Goal: Information Seeking & Learning: Find specific fact

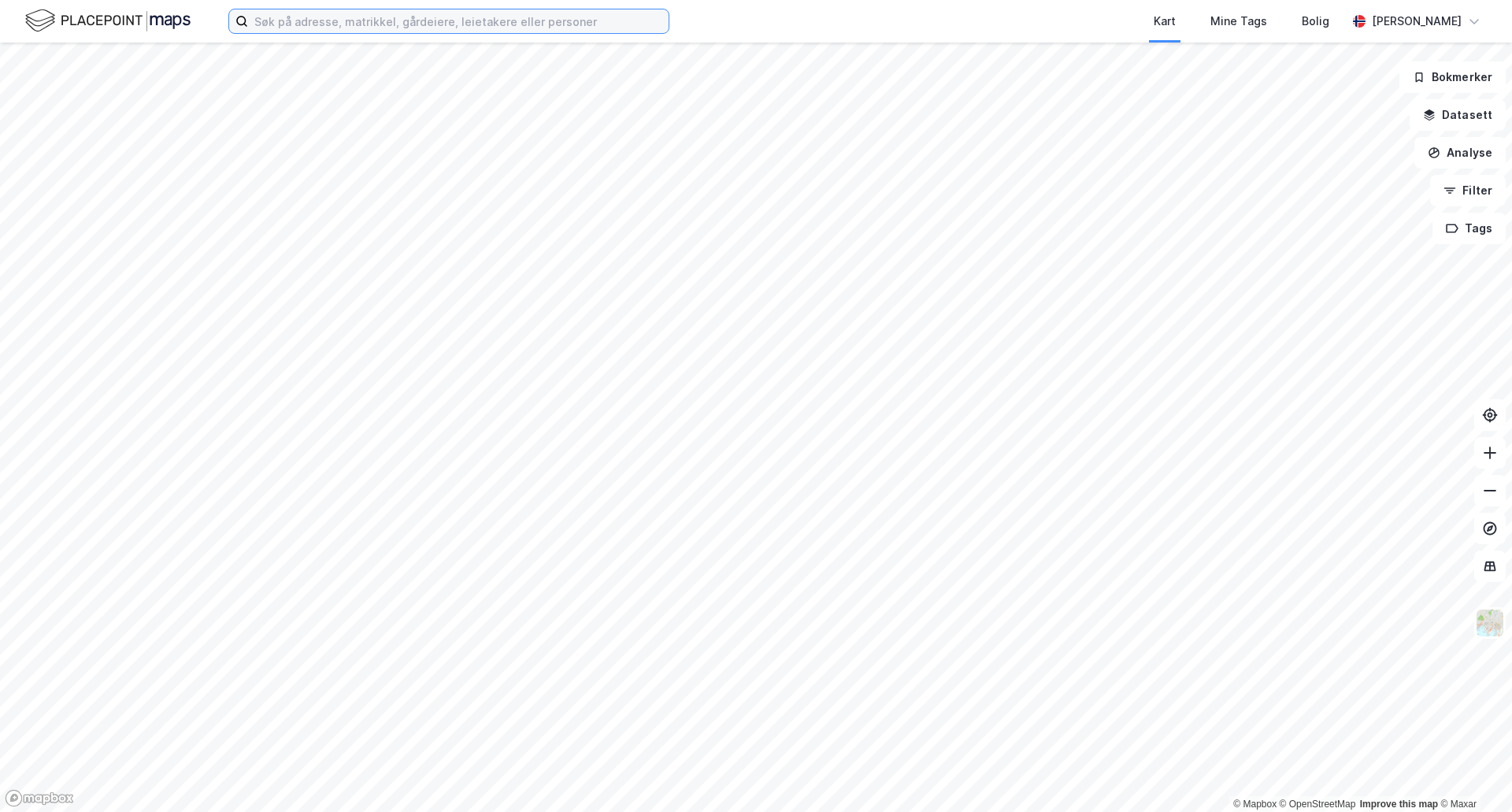
click at [346, 27] on input at bounding box center [458, 21] width 420 height 23
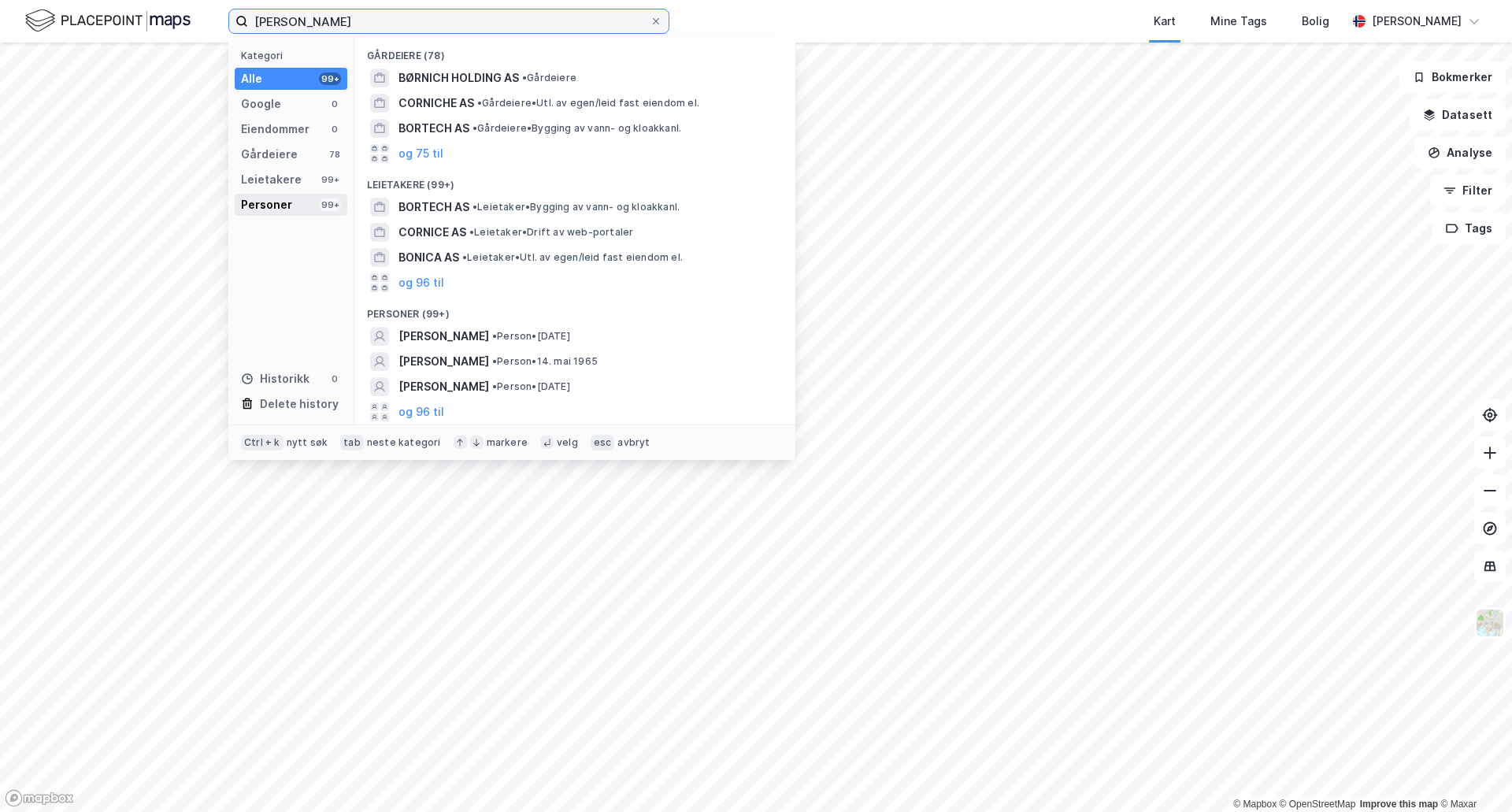
type input "thomas børnich"
click at [315, 202] on div "Personer 99+" at bounding box center [290, 204] width 112 height 22
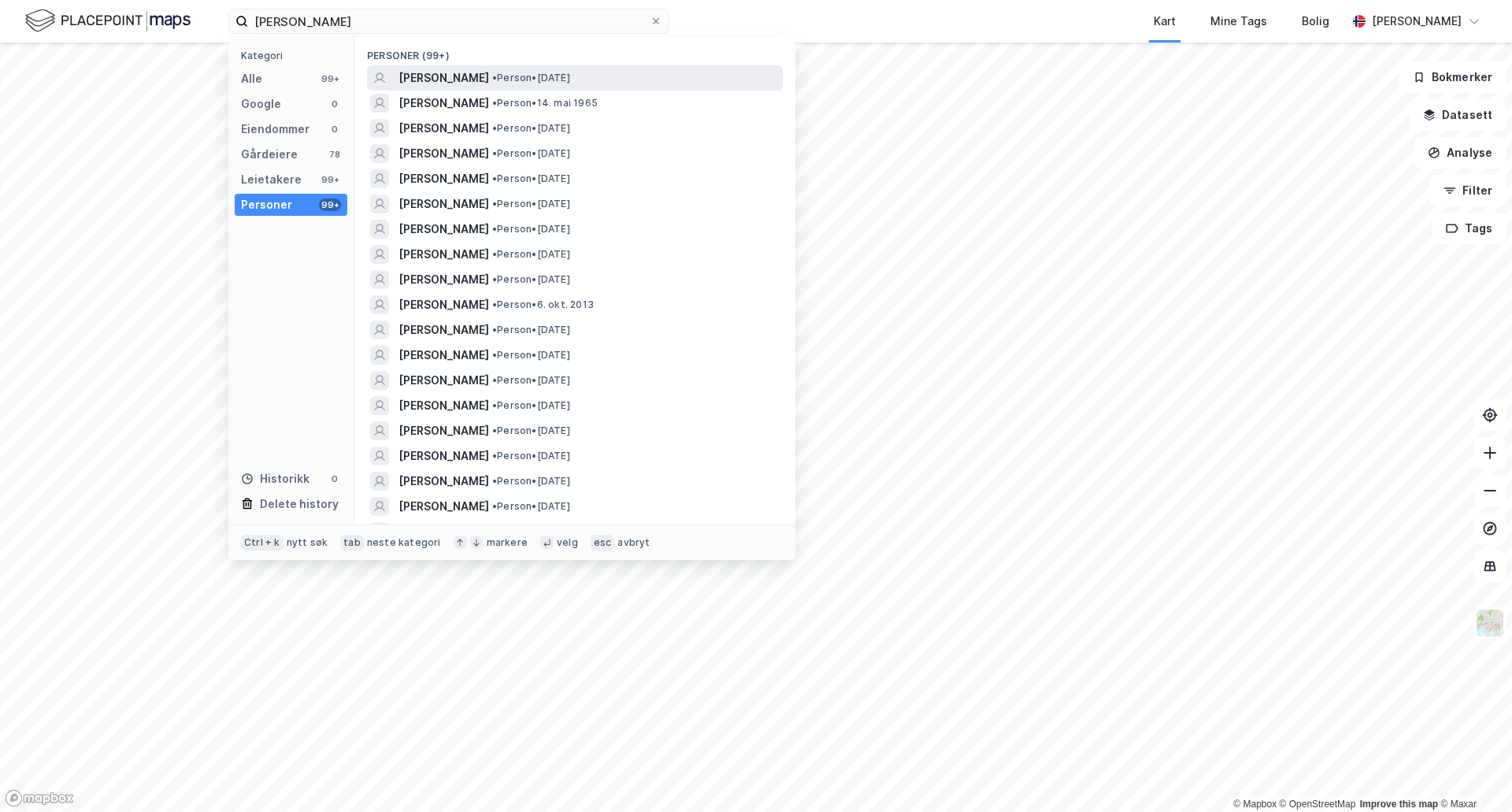
click at [448, 78] on span "[PERSON_NAME]" at bounding box center [444, 77] width 91 height 19
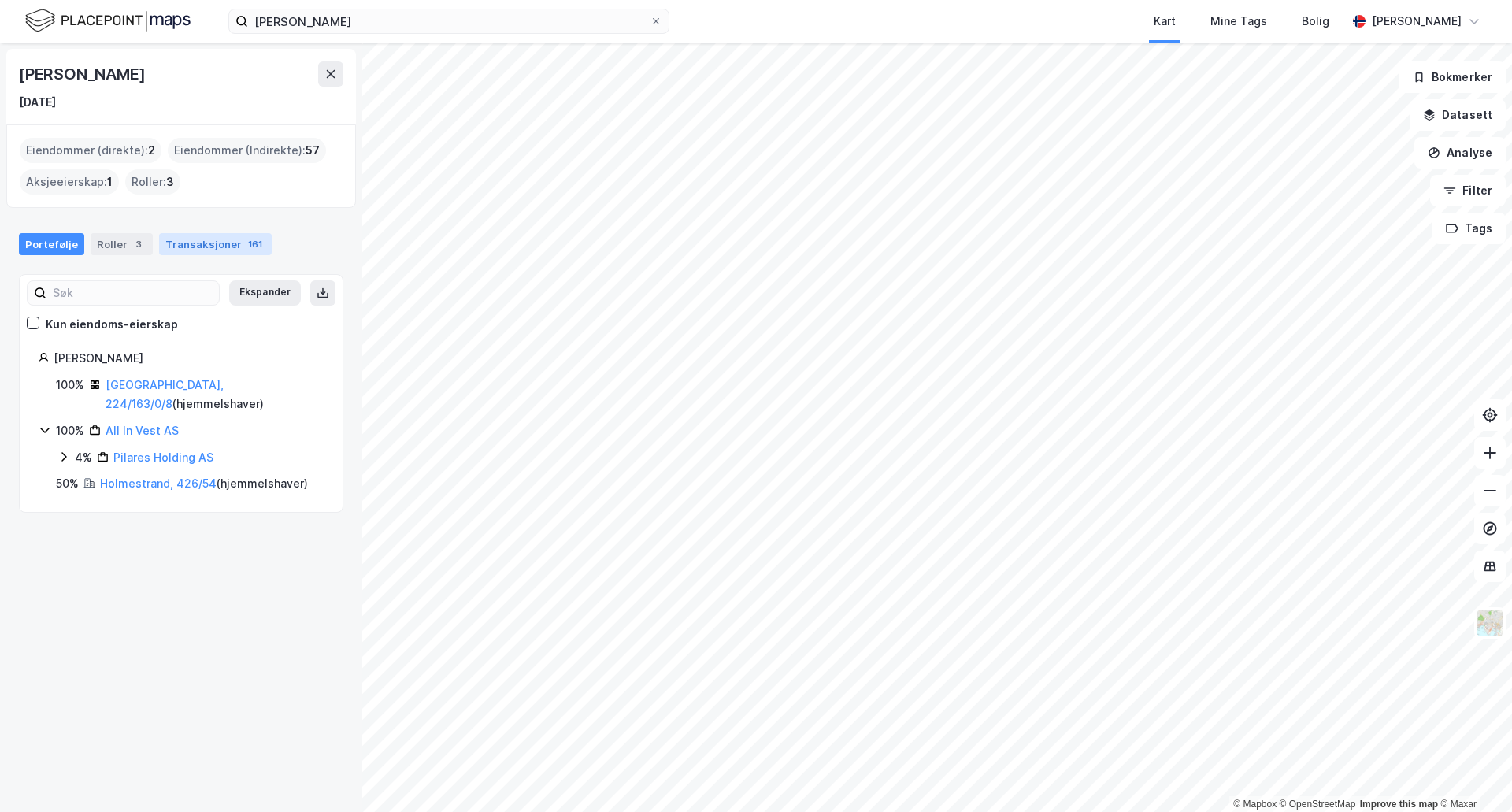
click at [205, 243] on div "Transaksjoner 161" at bounding box center [215, 244] width 112 height 22
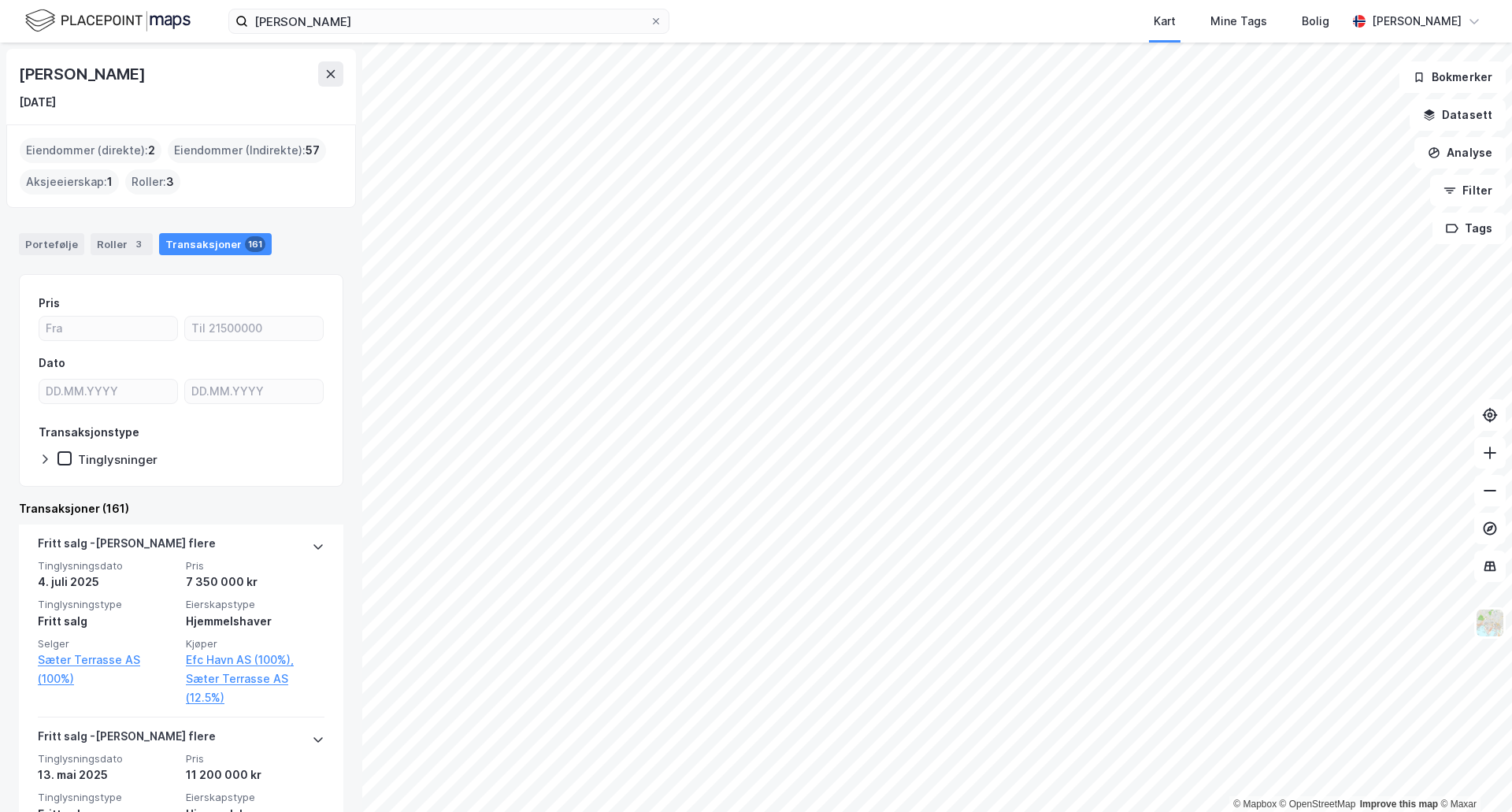
click at [115, 146] on div "Eiendommer (direkte) : 2" at bounding box center [90, 150] width 142 height 25
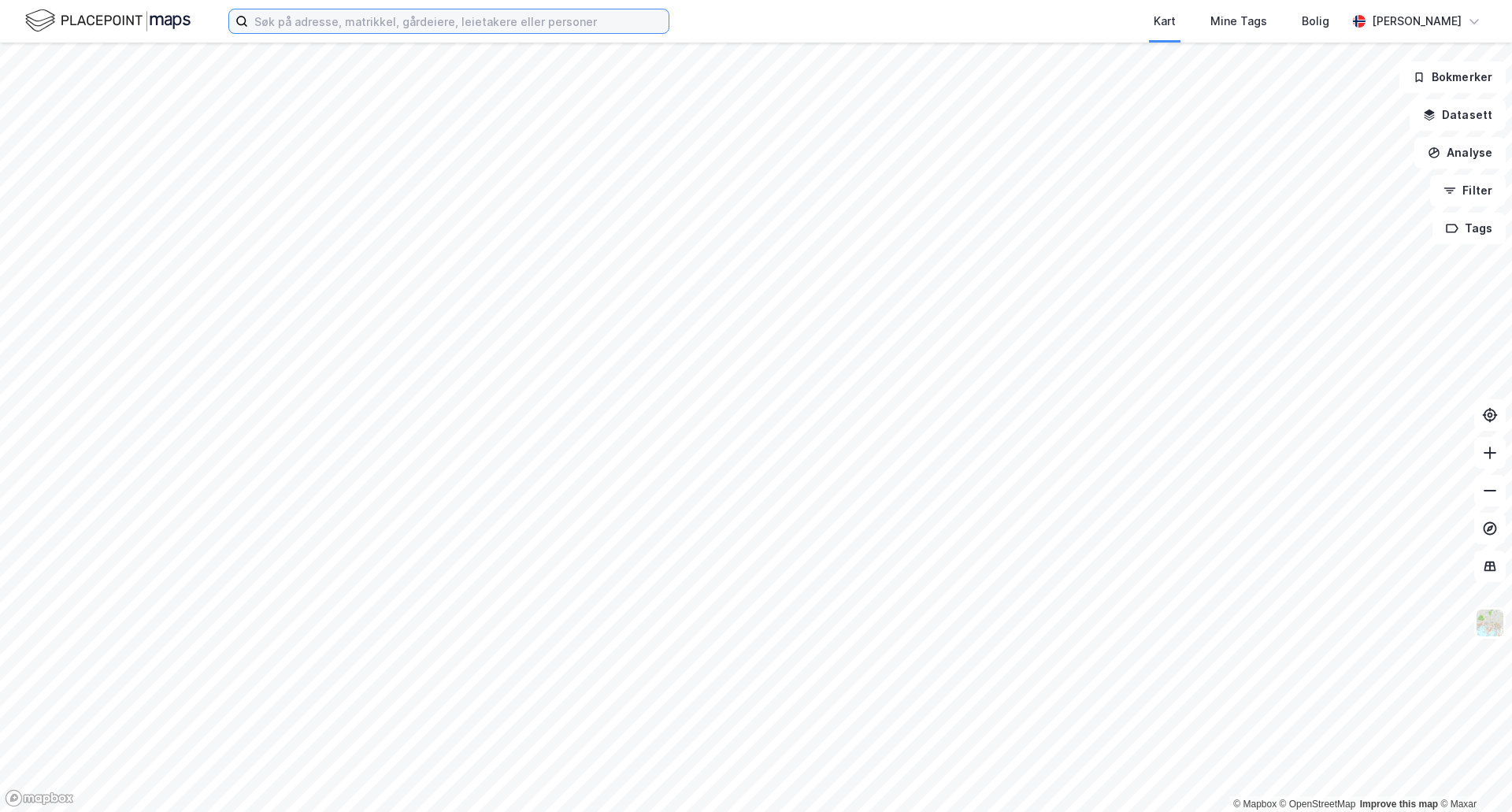
click at [453, 27] on input at bounding box center [458, 21] width 420 height 23
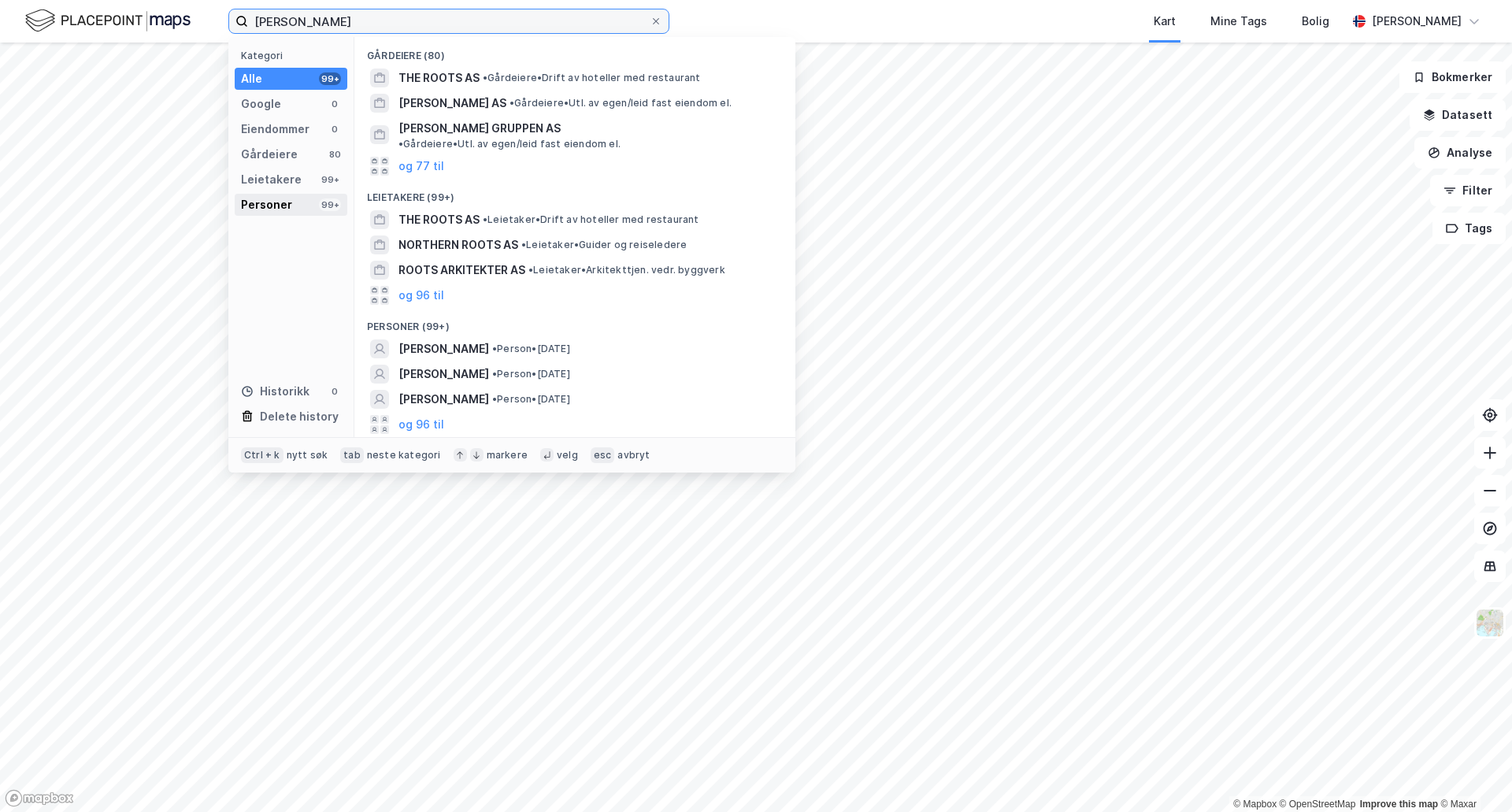
type input "[PERSON_NAME]"
click at [304, 200] on div "Personer 99+" at bounding box center [290, 204] width 112 height 22
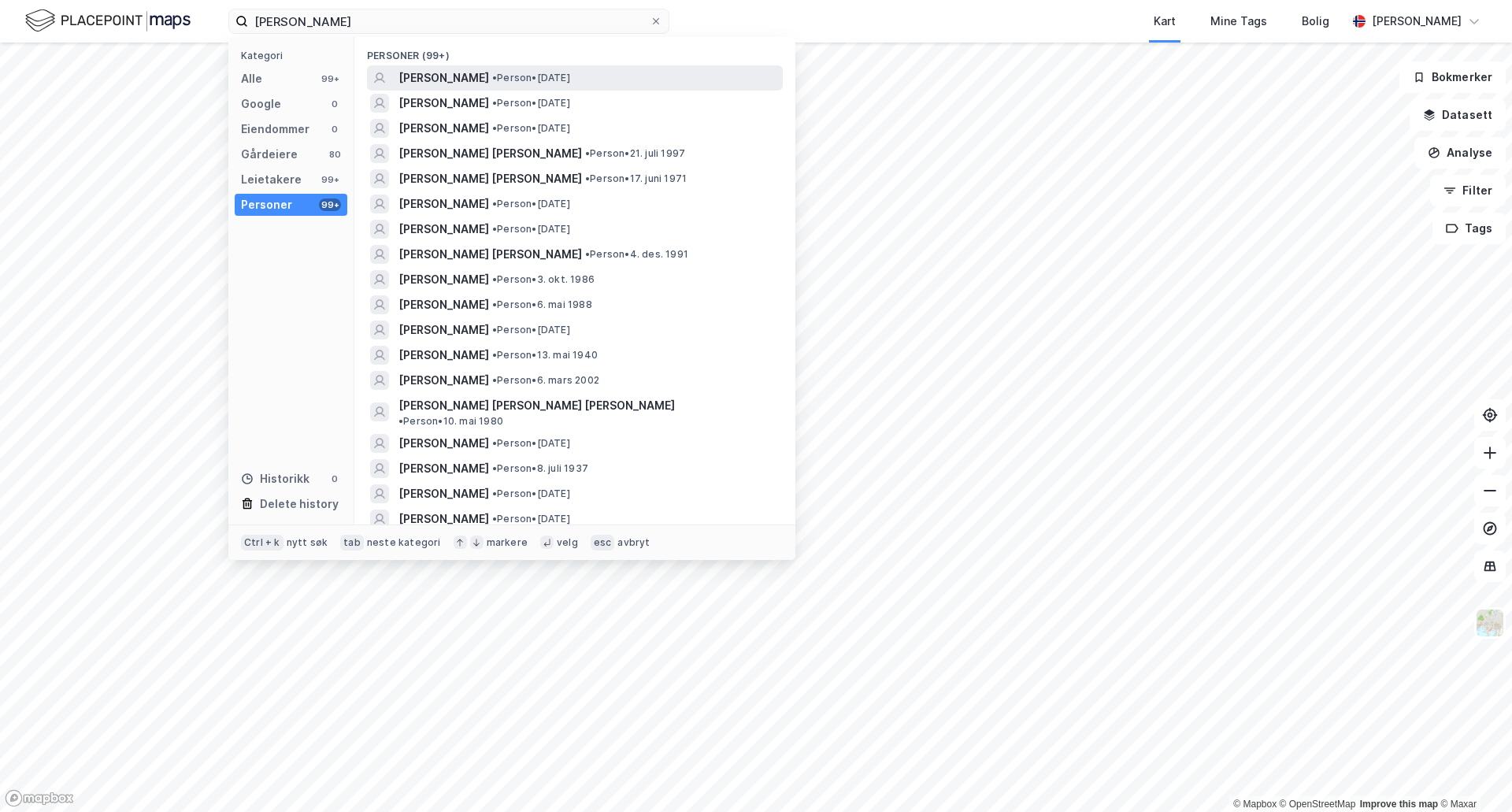
click at [489, 79] on span "[PERSON_NAME]" at bounding box center [444, 77] width 91 height 19
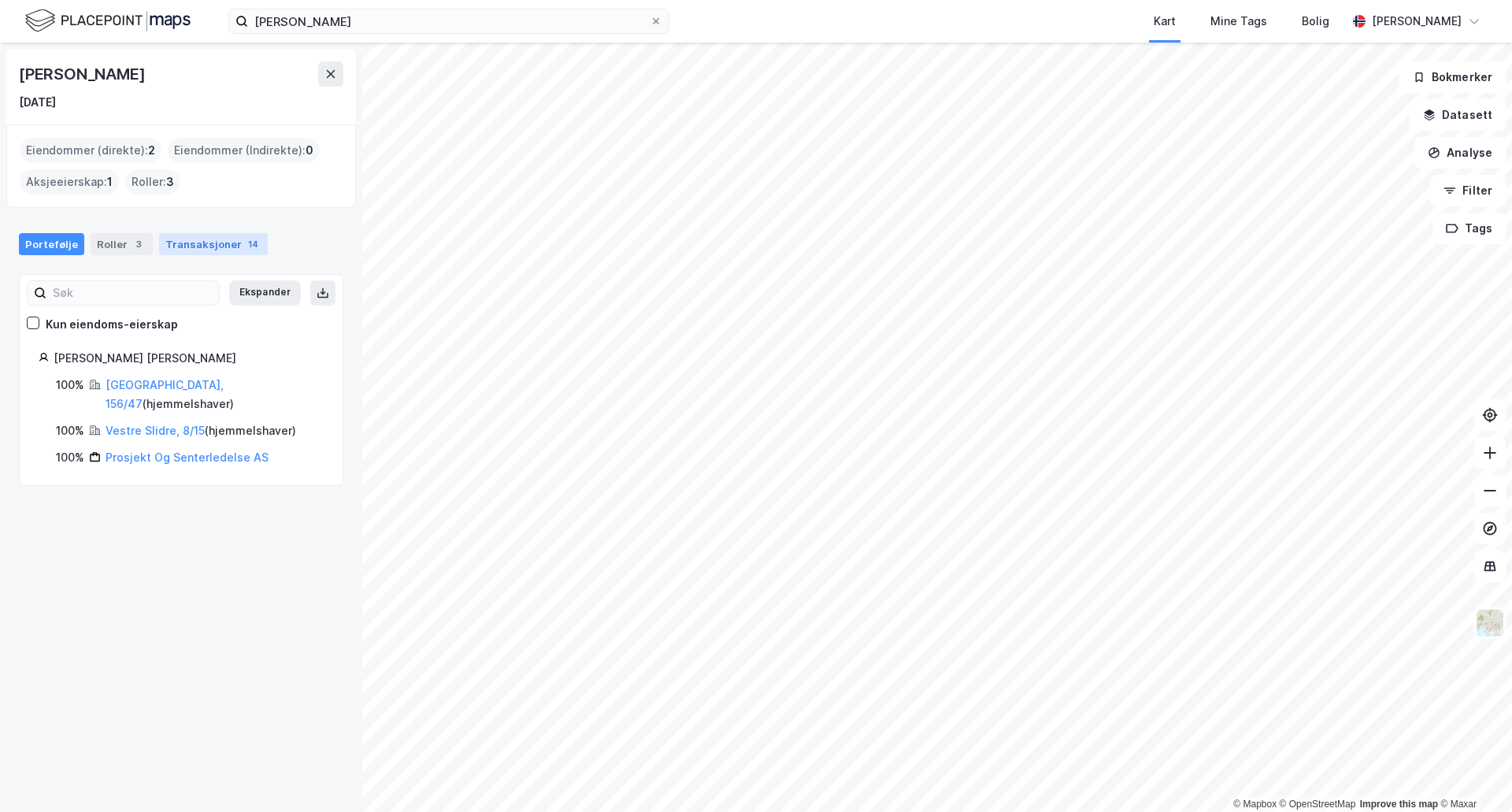
click at [194, 248] on div "Transaksjoner 14" at bounding box center [213, 244] width 108 height 22
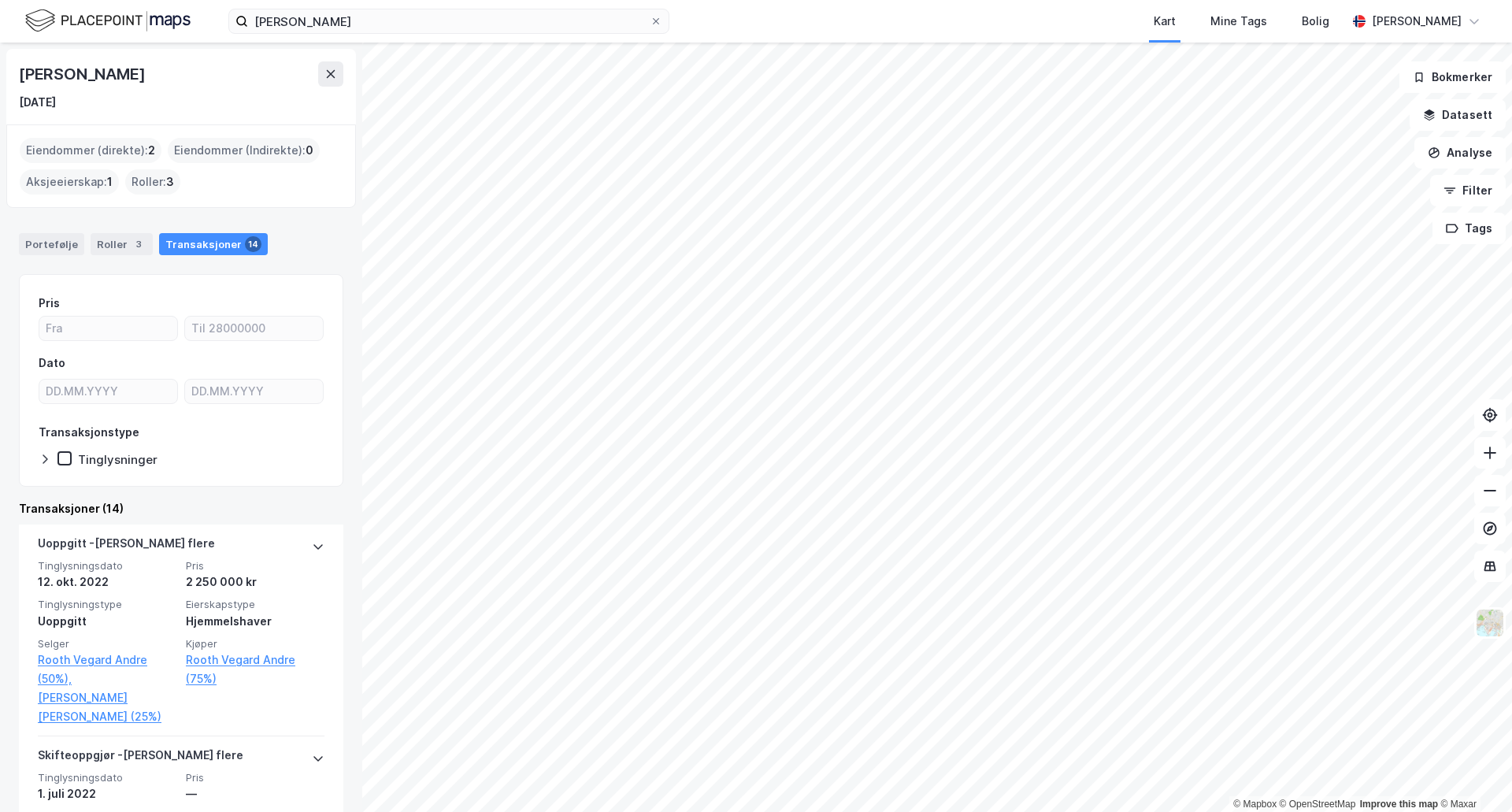
drag, startPoint x: 208, startPoint y: 476, endPoint x: 170, endPoint y: 472, distance: 38.2
click at [170, 472] on div "Pris Dato Transaksjonstype Tinglysninger" at bounding box center [181, 380] width 324 height 213
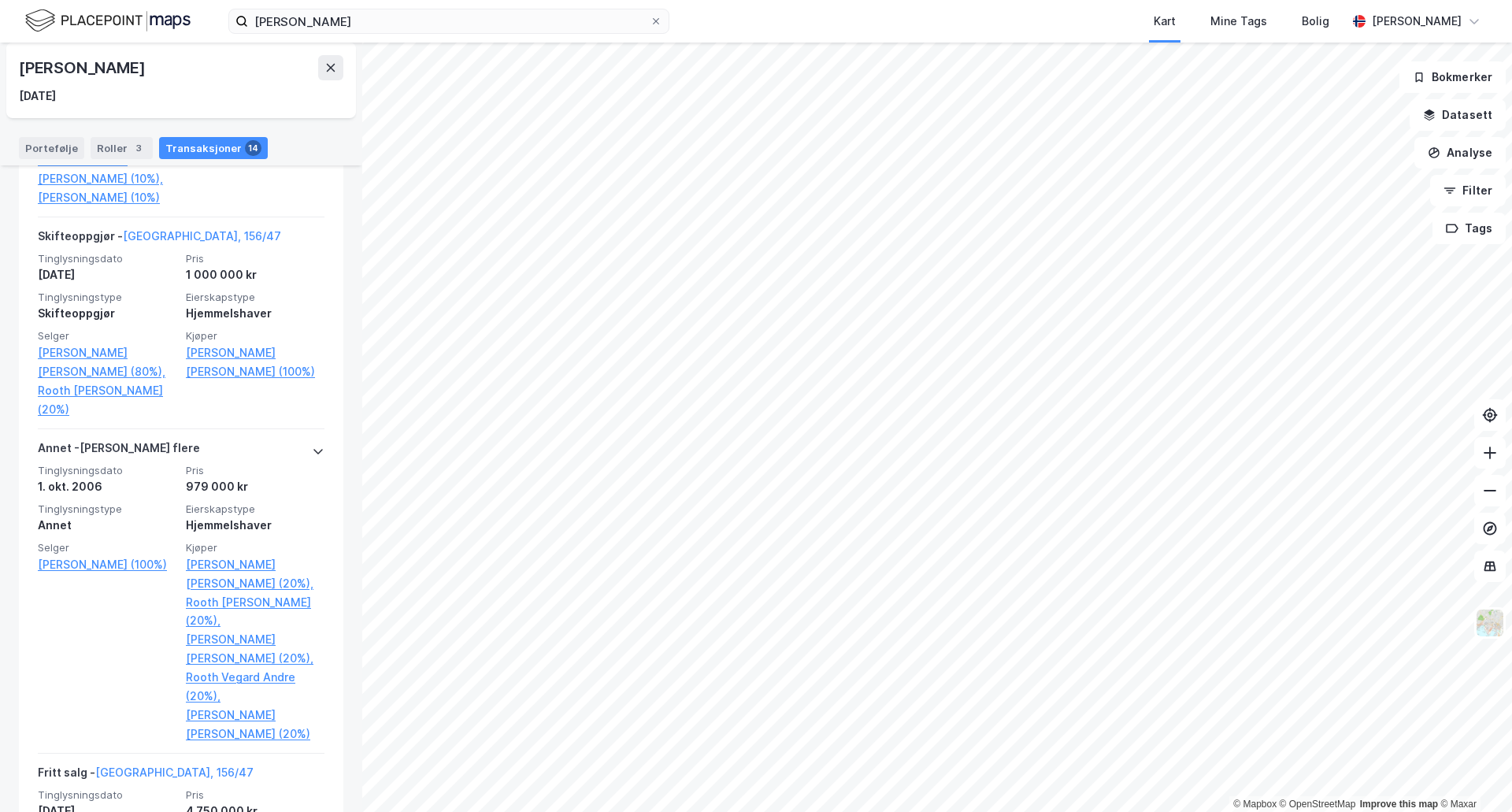
scroll to position [2606, 0]
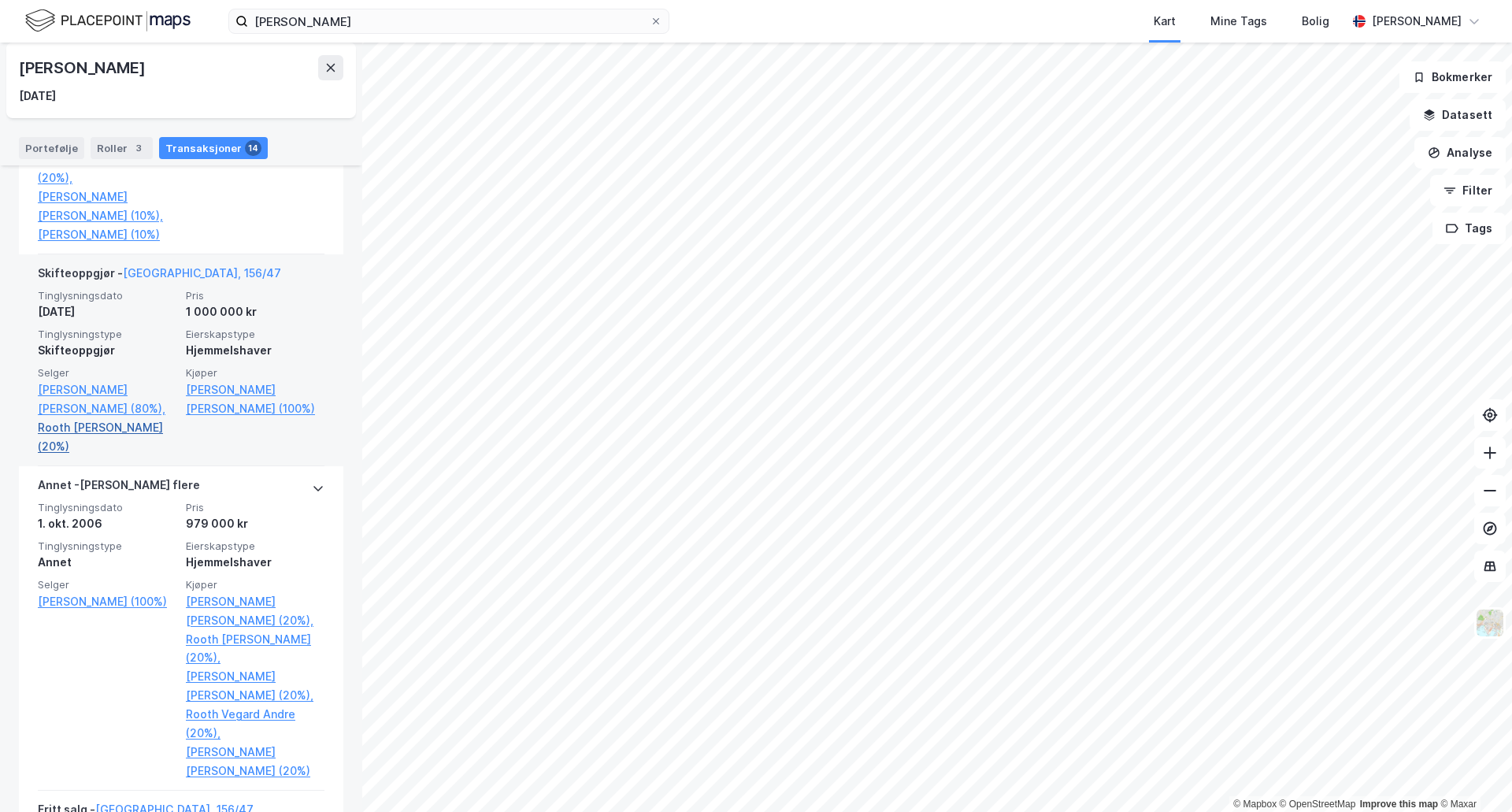
drag, startPoint x: 226, startPoint y: 456, endPoint x: 159, endPoint y: 473, distance: 69.1
drag, startPoint x: 159, startPoint y: 473, endPoint x: 124, endPoint y: 473, distance: 35.0
click at [124, 456] on link "Rooth [PERSON_NAME] (20%)" at bounding box center [108, 437] width 139 height 38
